Goal: Check status

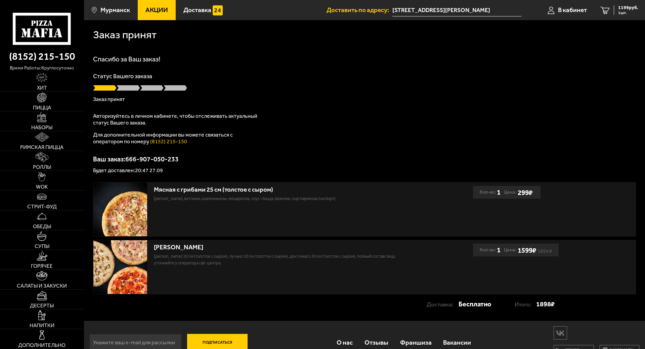
click at [343, 117] on div "Спасибо за Ваш заказ! Статус Вашего заказа Заказ принят Авторизуйтесь в личном …" at bounding box center [364, 115] width 543 height 118
click at [570, 13] on span "В кабинет" at bounding box center [580, 10] width 29 height 6
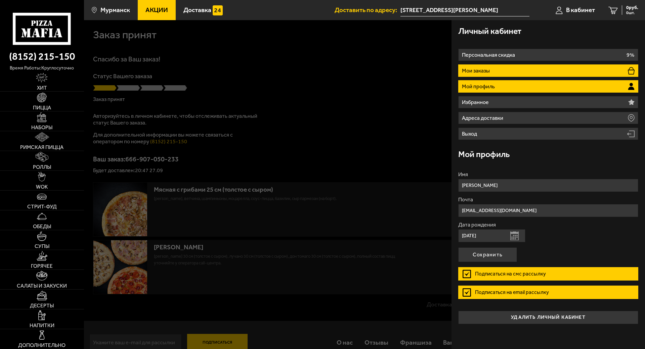
click at [474, 64] on li "Мои заказы" at bounding box center [548, 70] width 180 height 12
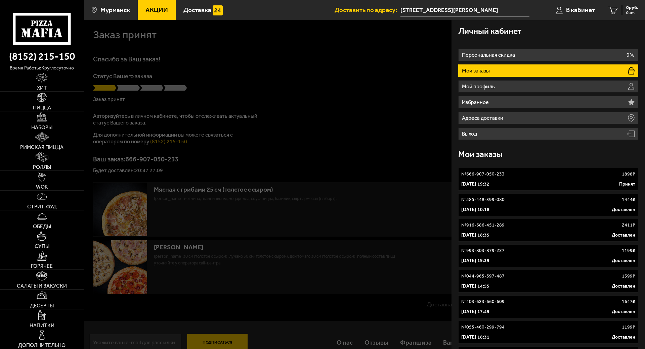
click at [518, 182] on div "[DATE] 19:32 Принят" at bounding box center [548, 184] width 174 height 7
